Goal: Transaction & Acquisition: Purchase product/service

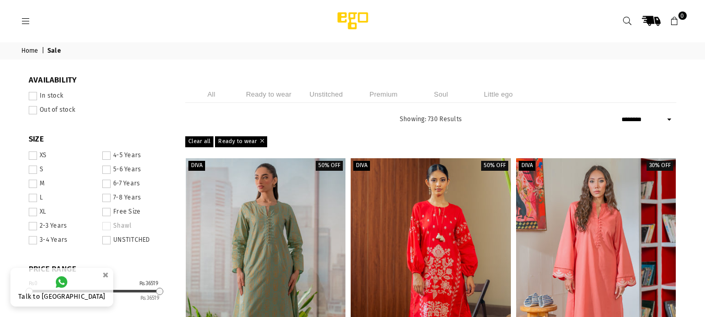
select select "******"
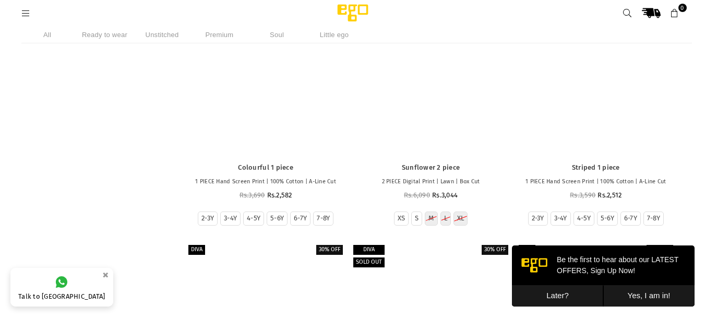
scroll to position [3405, 0]
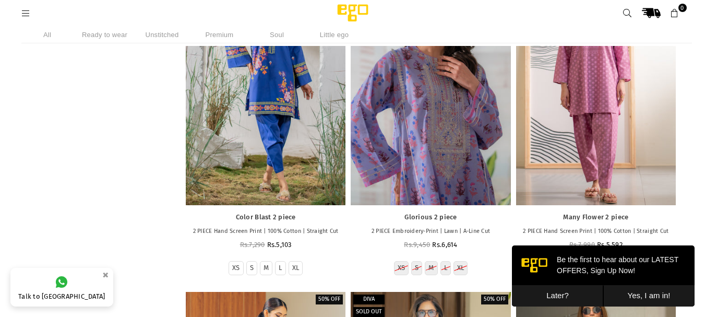
drag, startPoint x: 450, startPoint y: 212, endPoint x: 413, endPoint y: 124, distance: 95.5
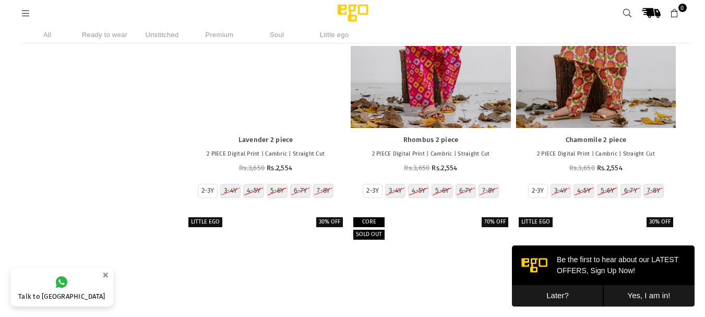
scroll to position [33442, 0]
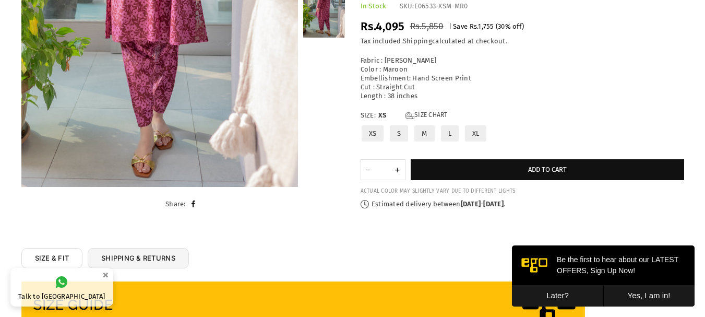
scroll to position [26, 0]
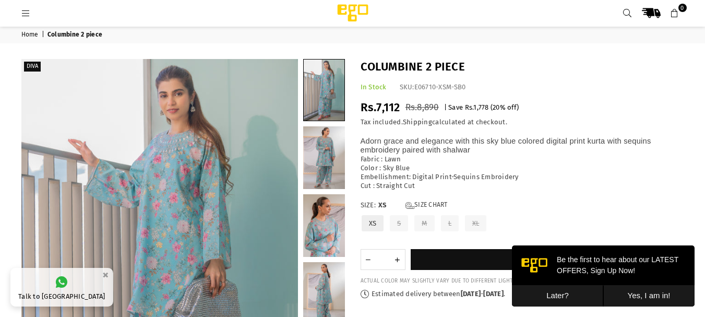
scroll to position [303, 0]
